Goal: Task Accomplishment & Management: Manage account settings

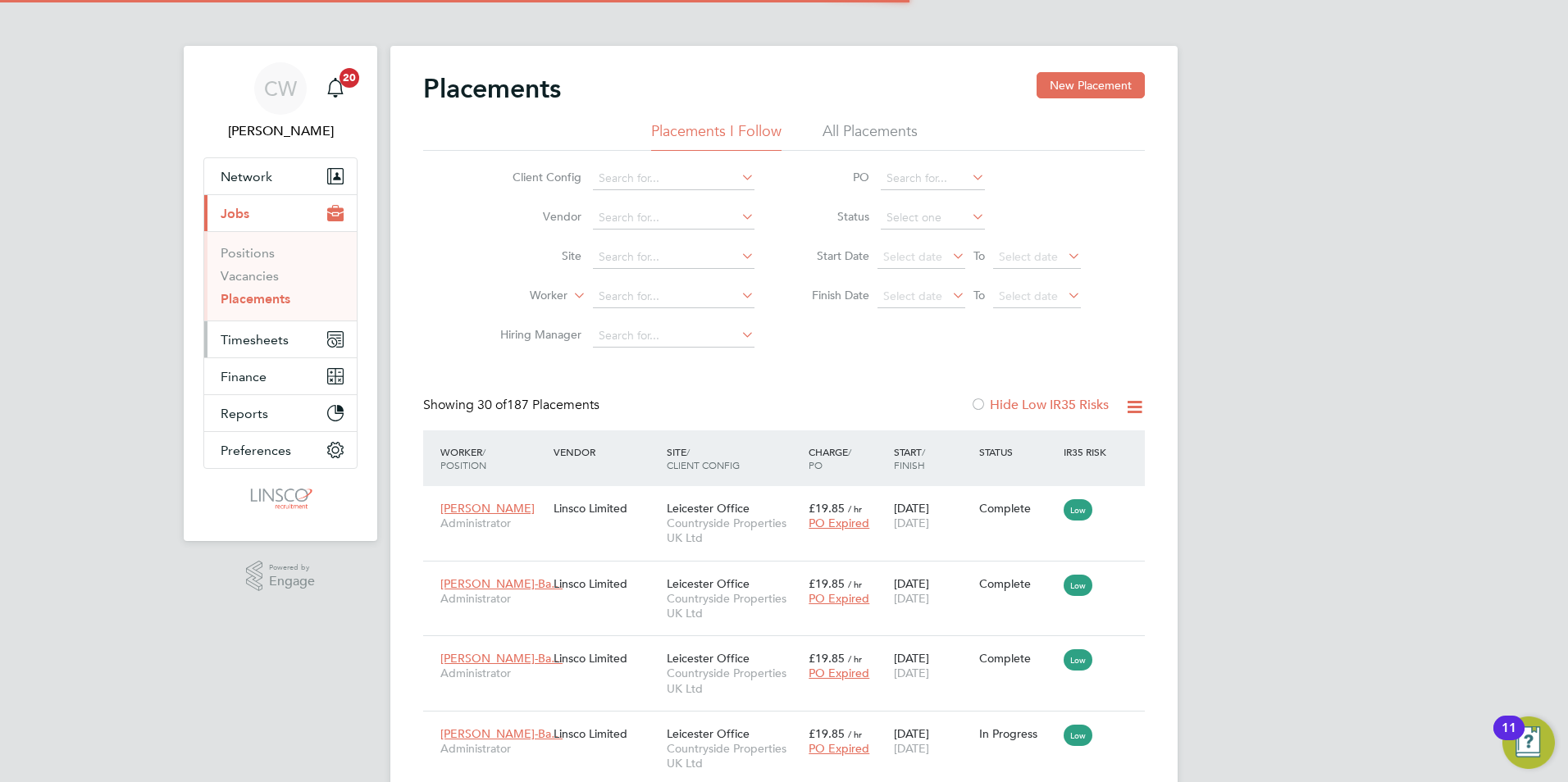
click at [273, 337] on span "Timesheets" at bounding box center [255, 339] width 68 height 15
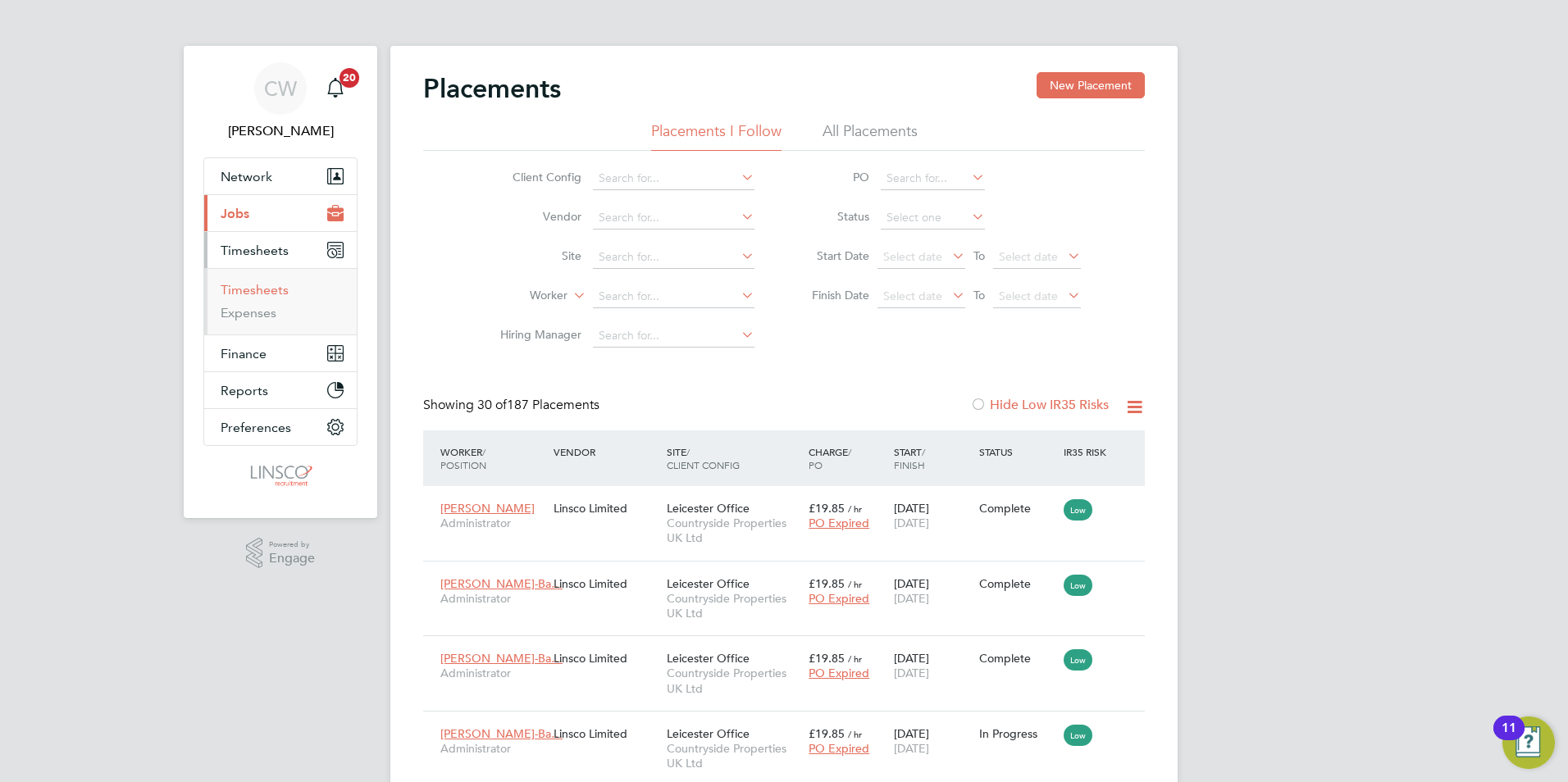
click at [267, 294] on link "Timesheets" at bounding box center [255, 290] width 68 height 15
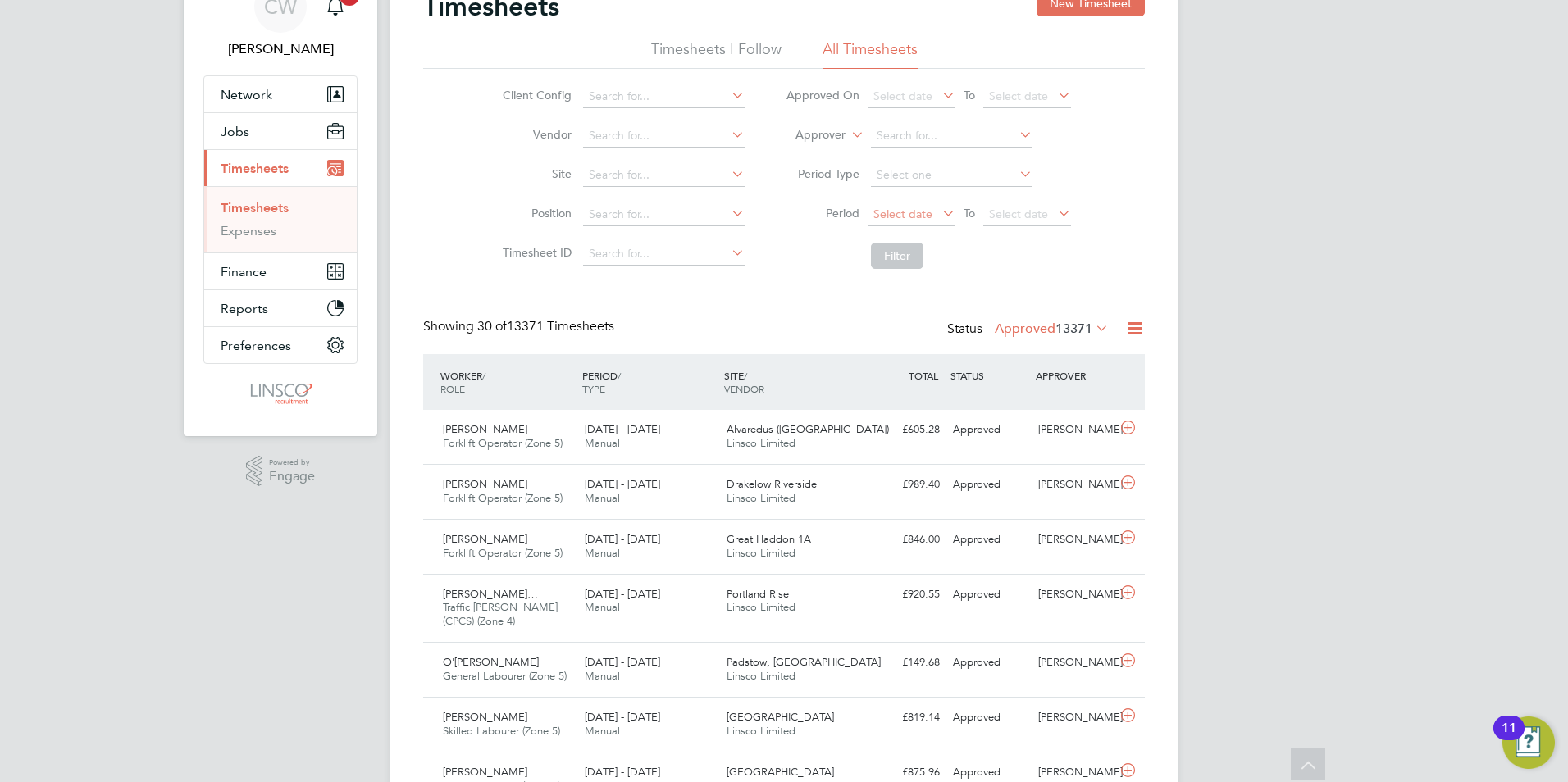
click at [918, 207] on span "Select date" at bounding box center [903, 213] width 59 height 14
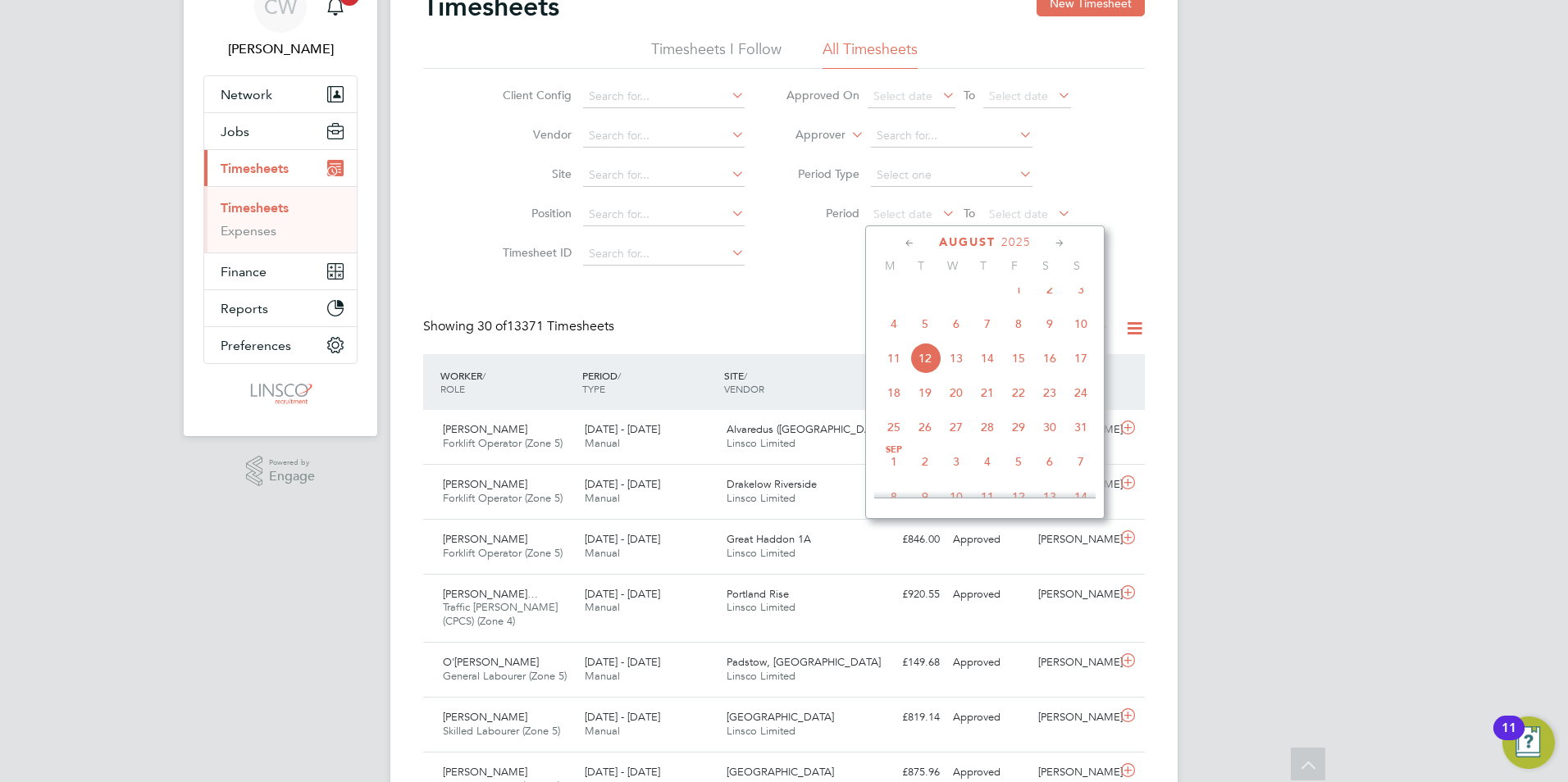
click at [891, 337] on span "4" at bounding box center [894, 324] width 31 height 31
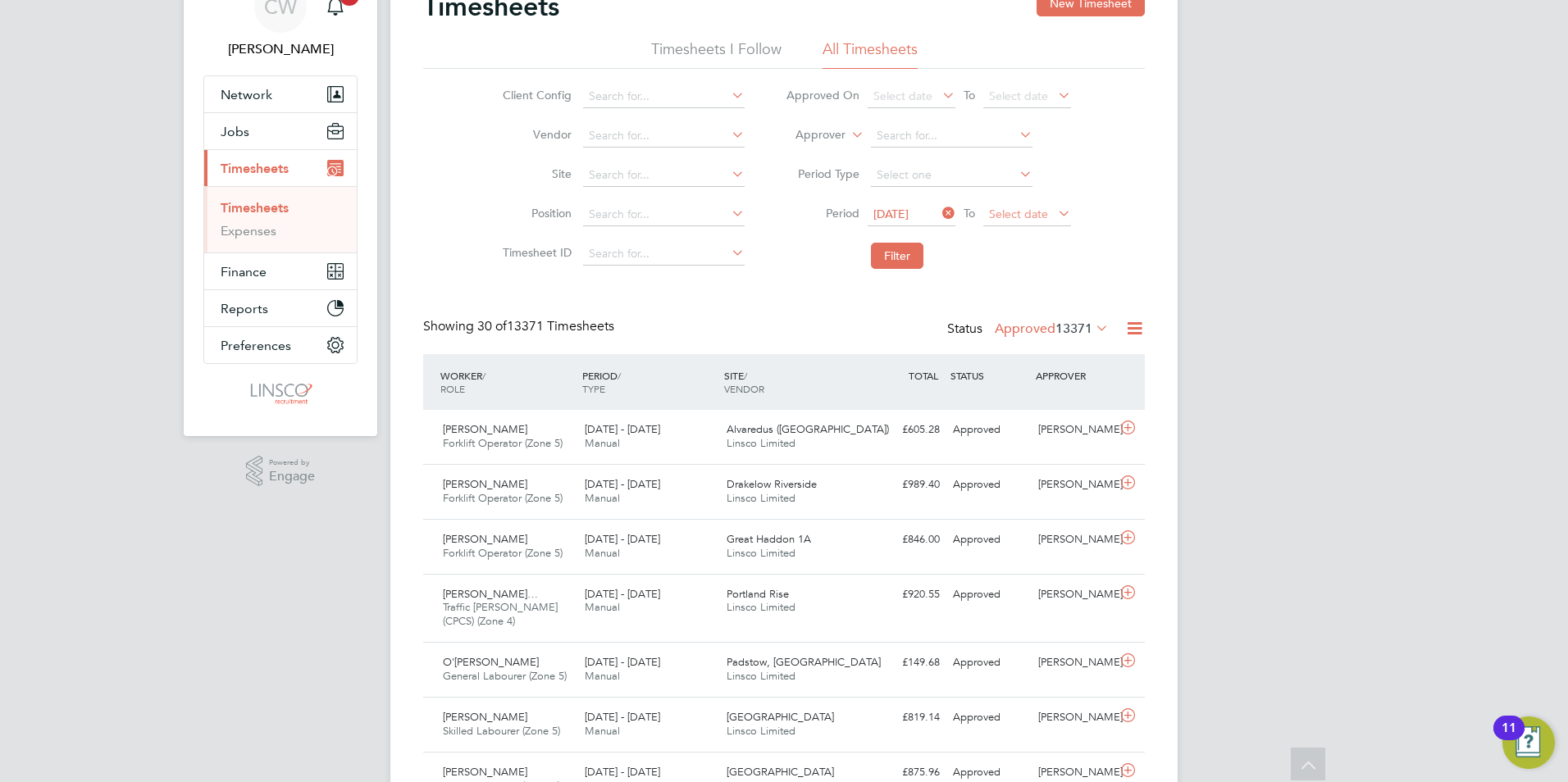
click at [1010, 205] on span "Select date" at bounding box center [1027, 215] width 88 height 22
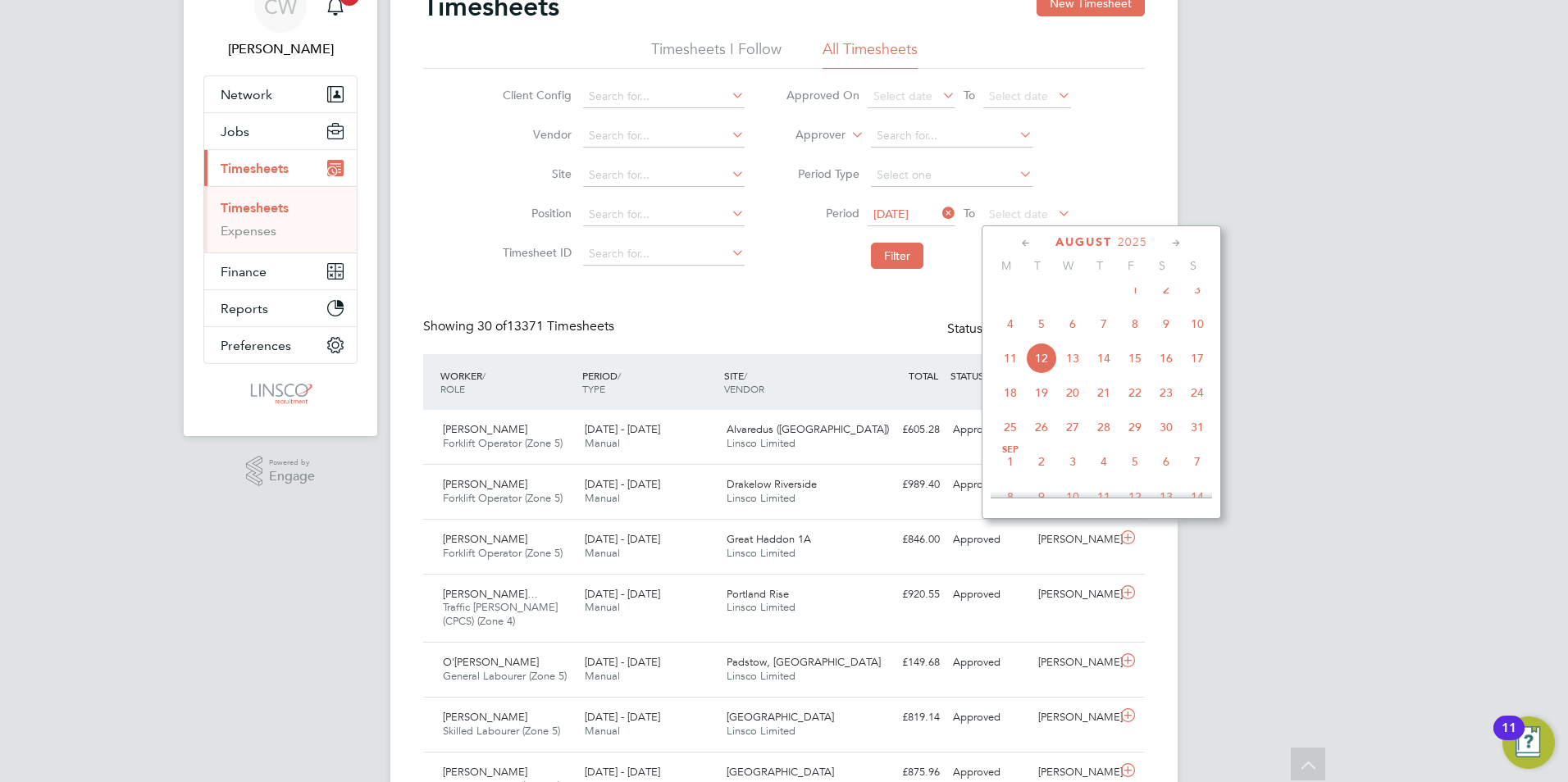
click at [1134, 336] on span "8" at bounding box center [1135, 324] width 31 height 31
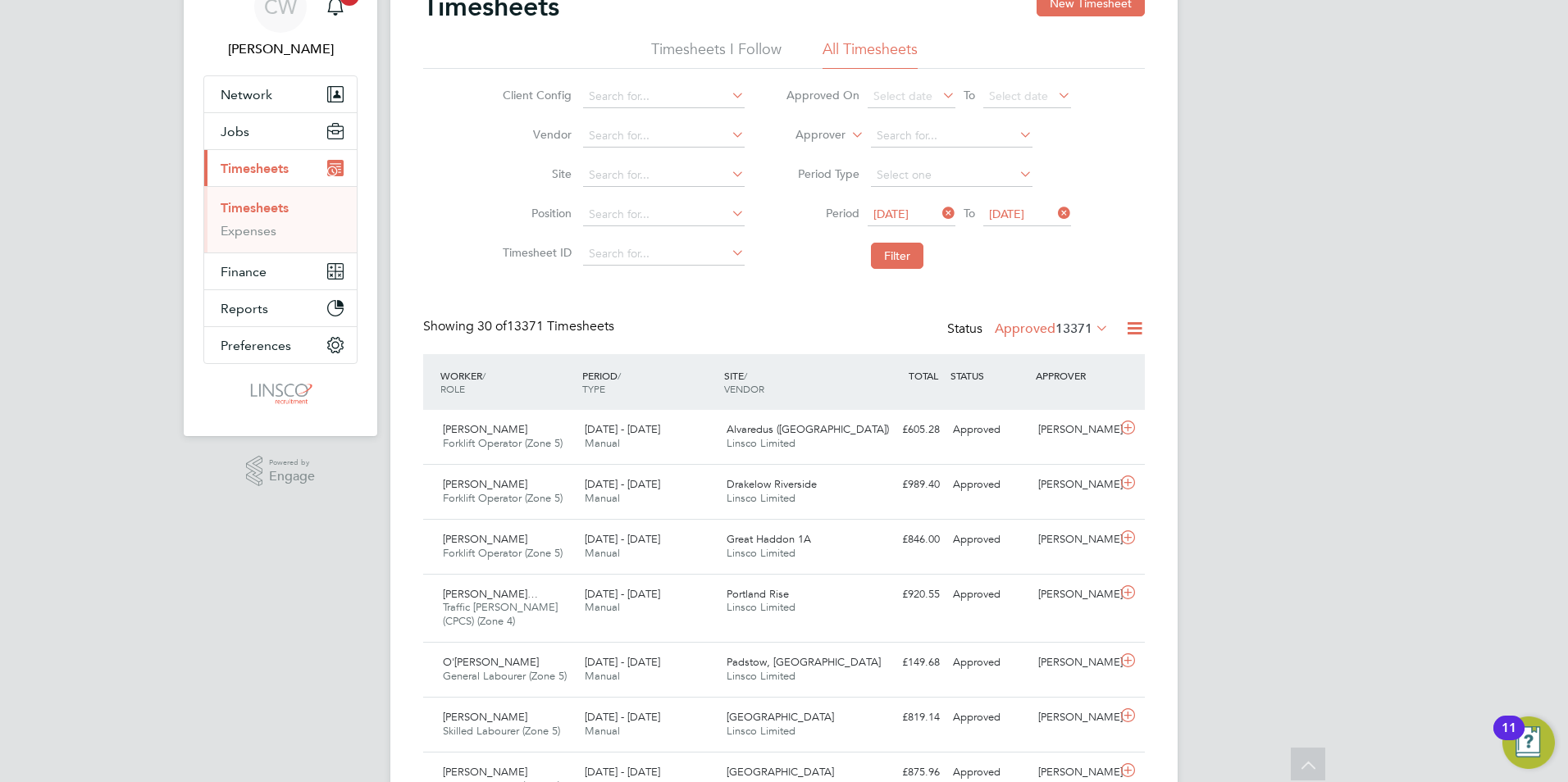
click at [885, 274] on li "Filter" at bounding box center [928, 256] width 326 height 42
click at [896, 266] on button "Filter" at bounding box center [897, 256] width 52 height 26
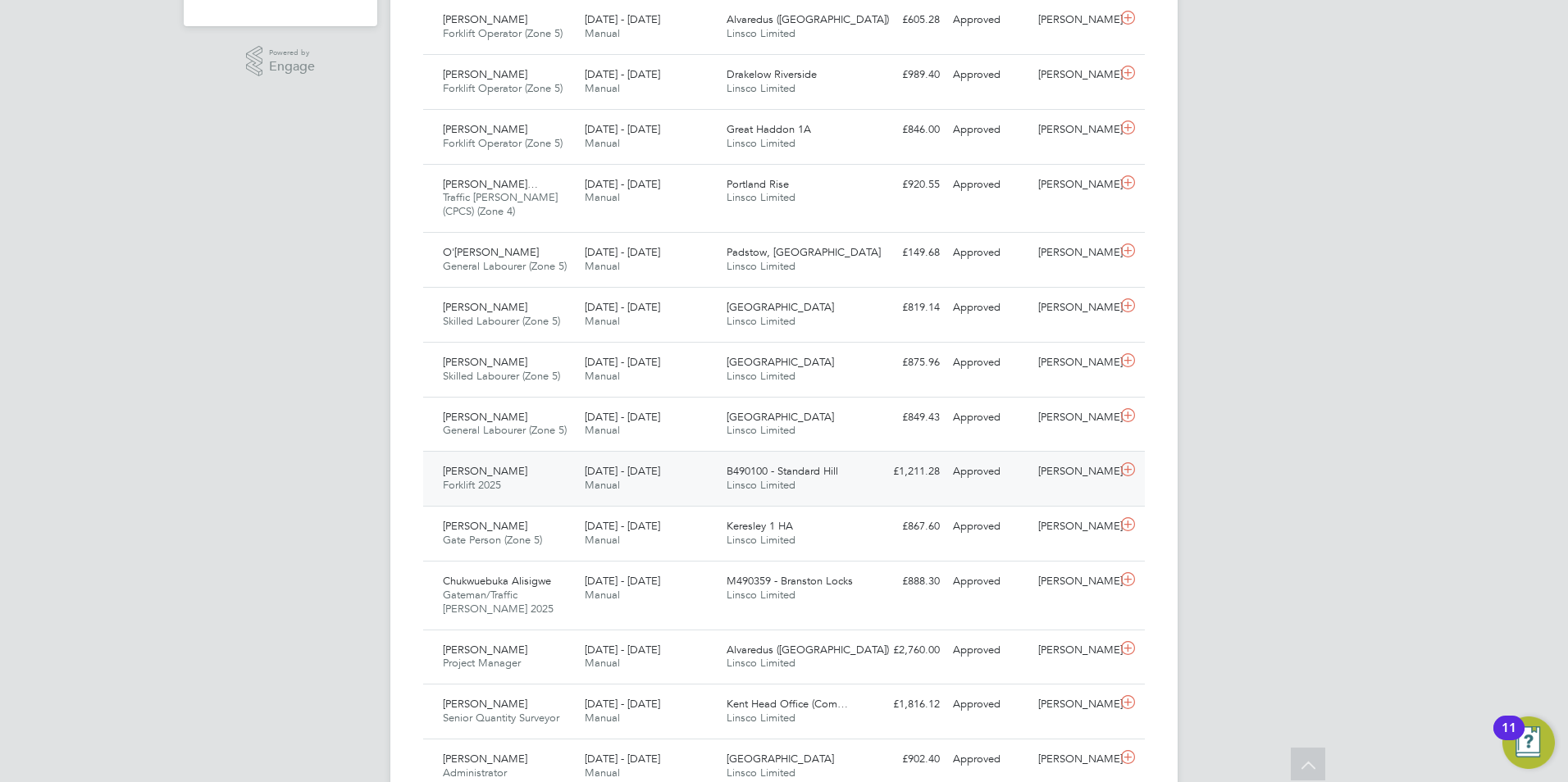
click at [661, 474] on div "2 - 8 Aug 2025 Manual" at bounding box center [649, 478] width 142 height 41
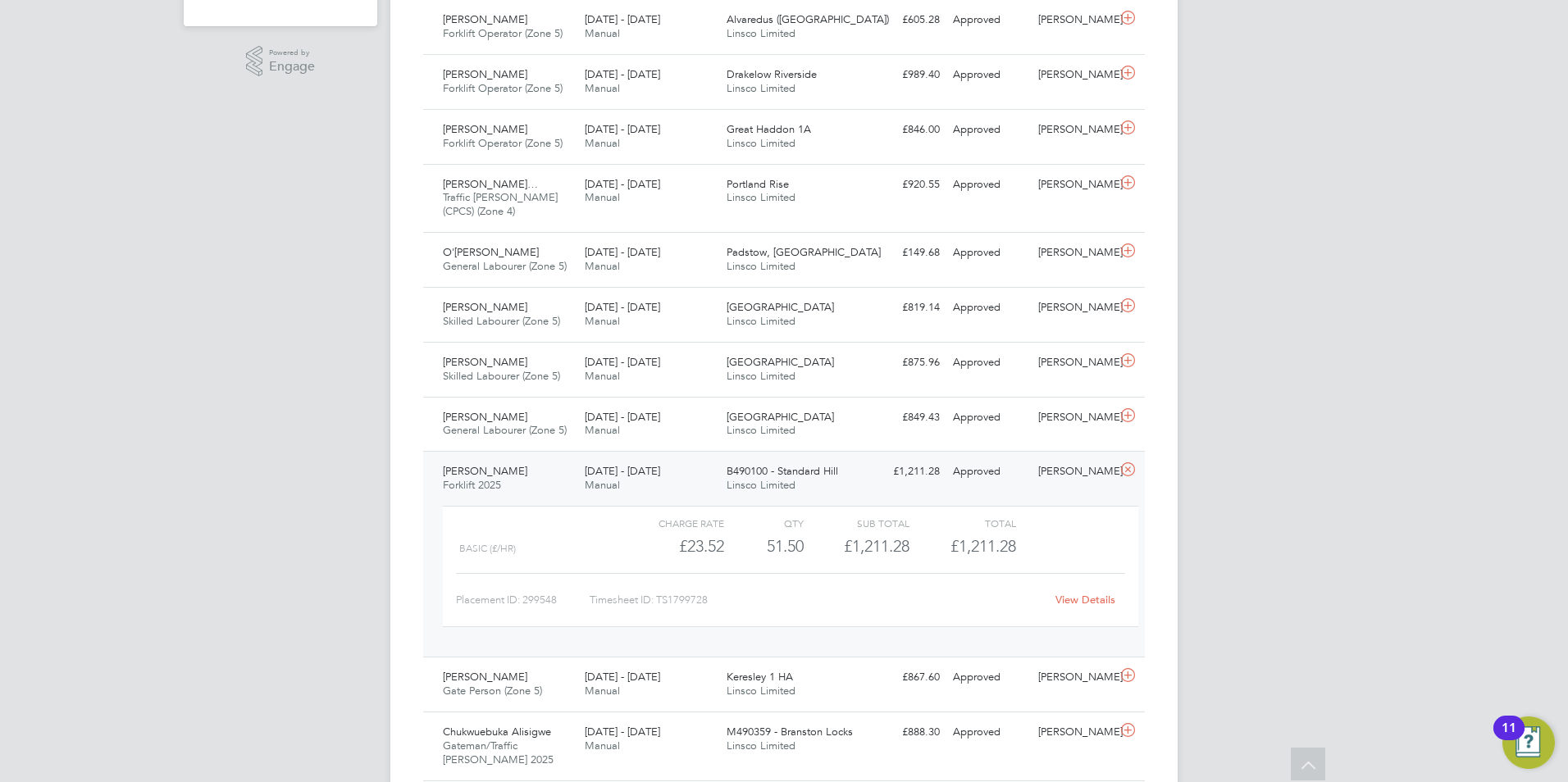
click at [1071, 602] on link "View Details" at bounding box center [1085, 600] width 60 height 13
